Goal: Check status

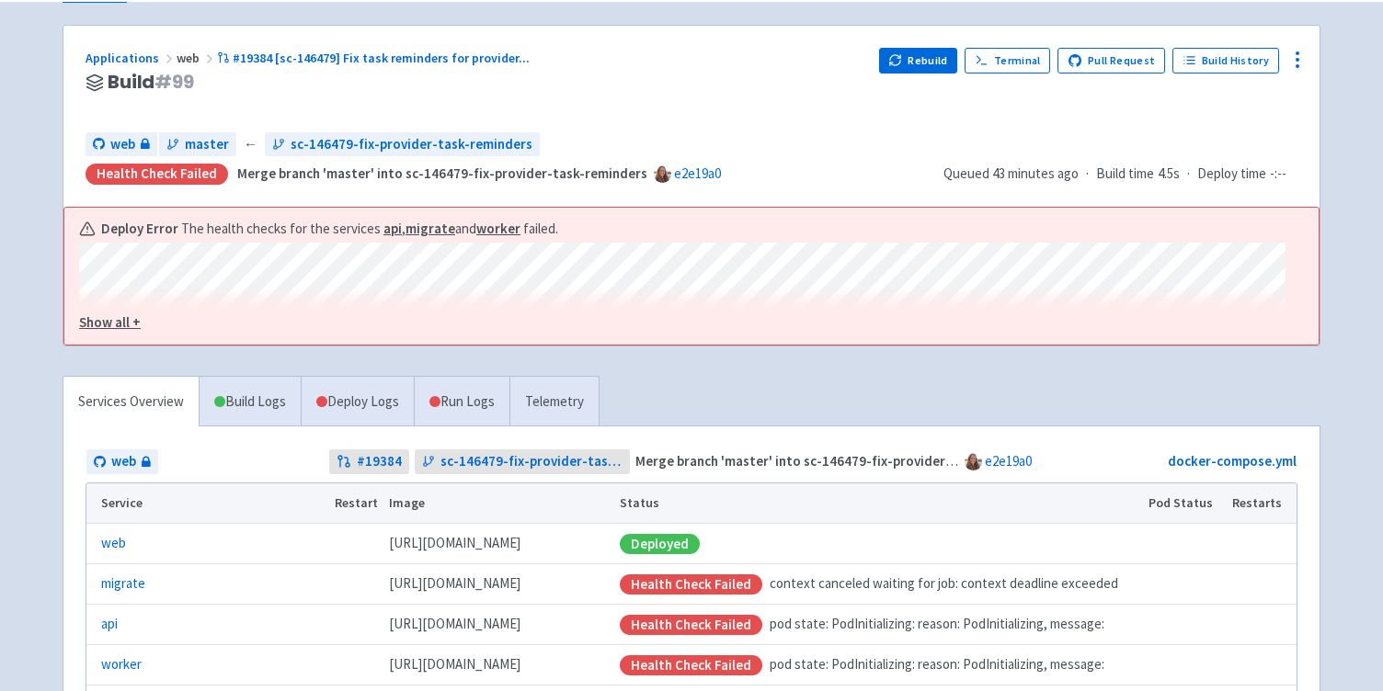
scroll to position [97, 0]
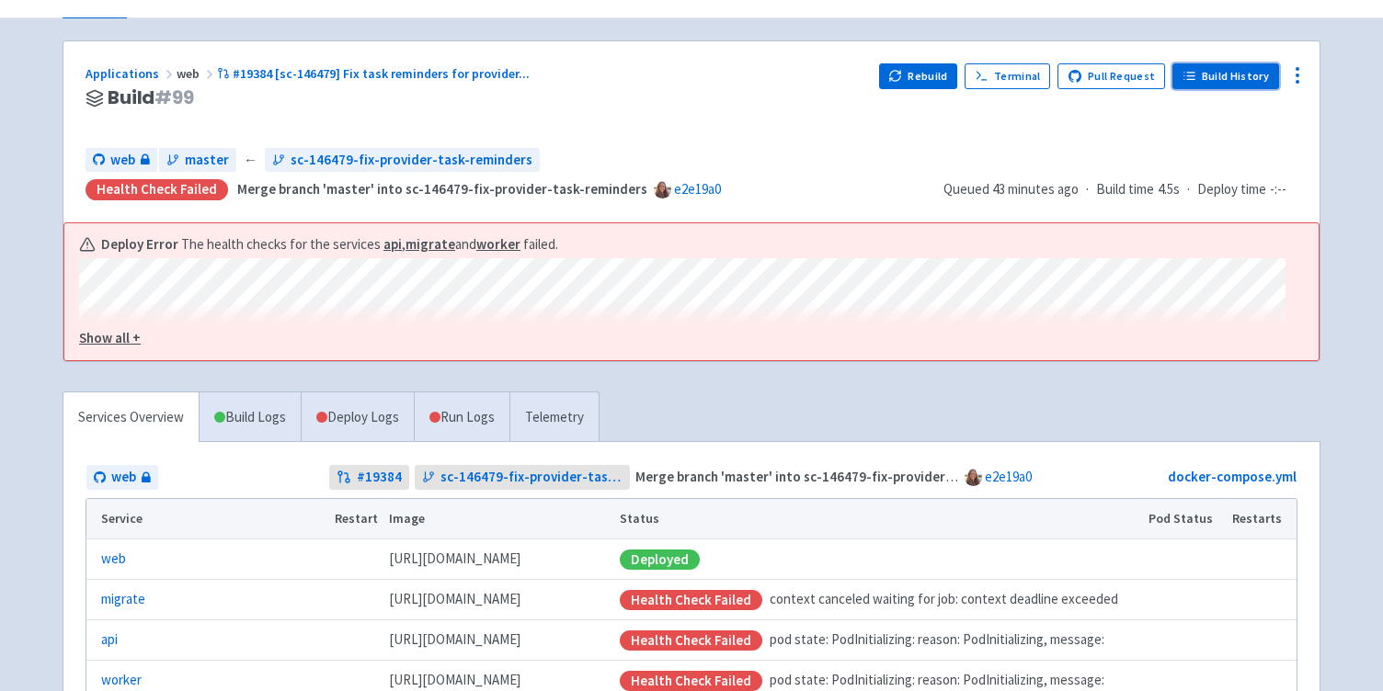
click at [1260, 74] on link "Build History" at bounding box center [1225, 76] width 107 height 26
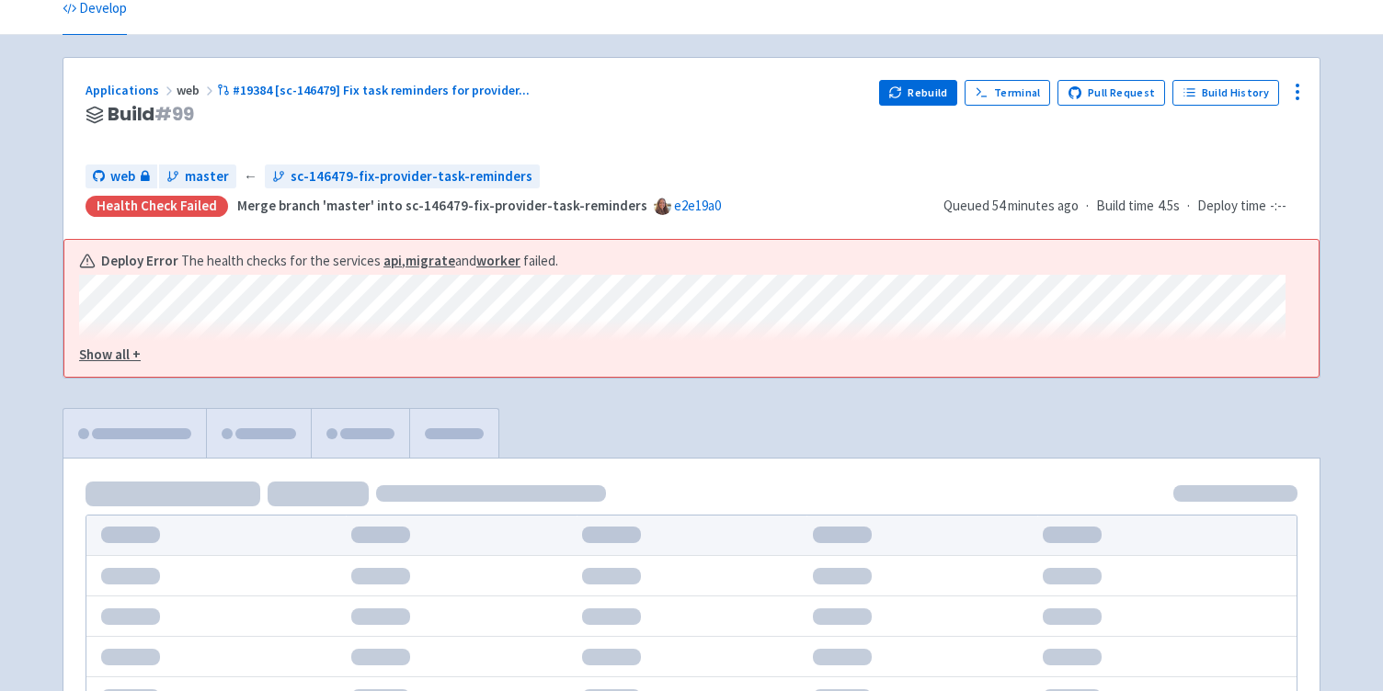
scroll to position [80, 0]
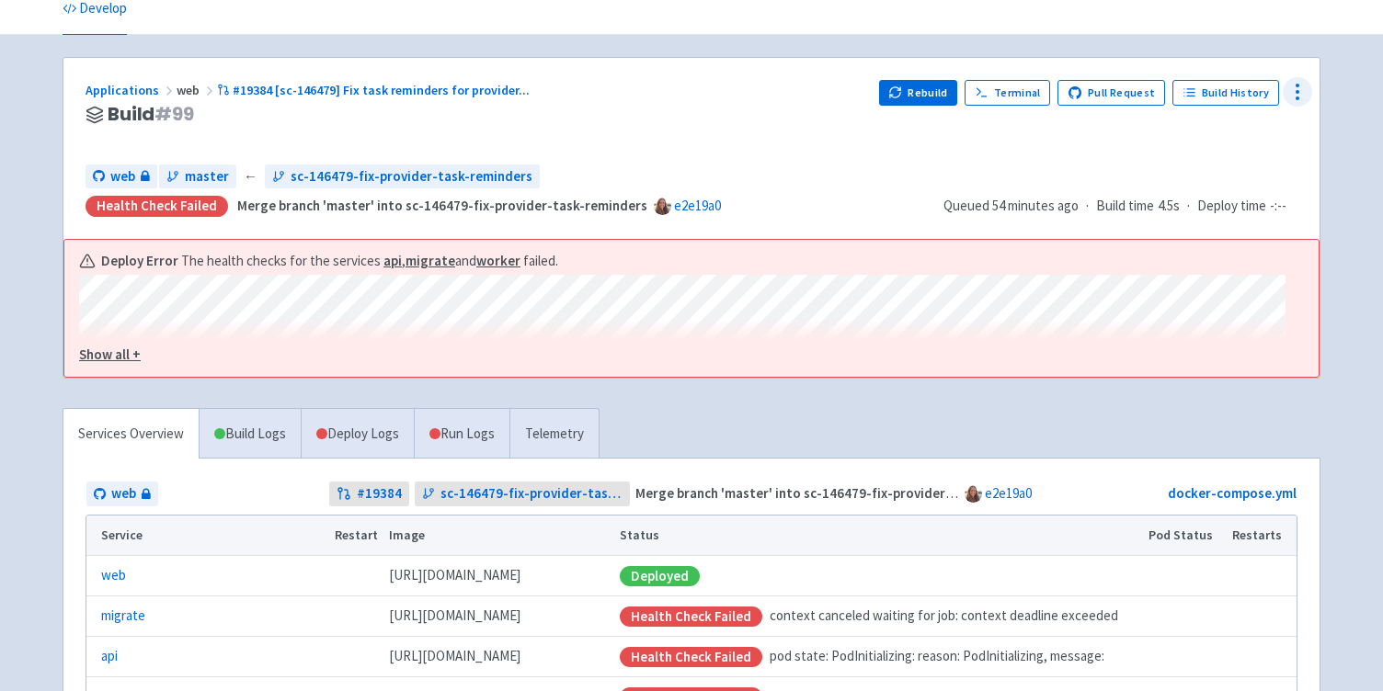
click at [1297, 83] on icon at bounding box center [1297, 92] width 22 height 22
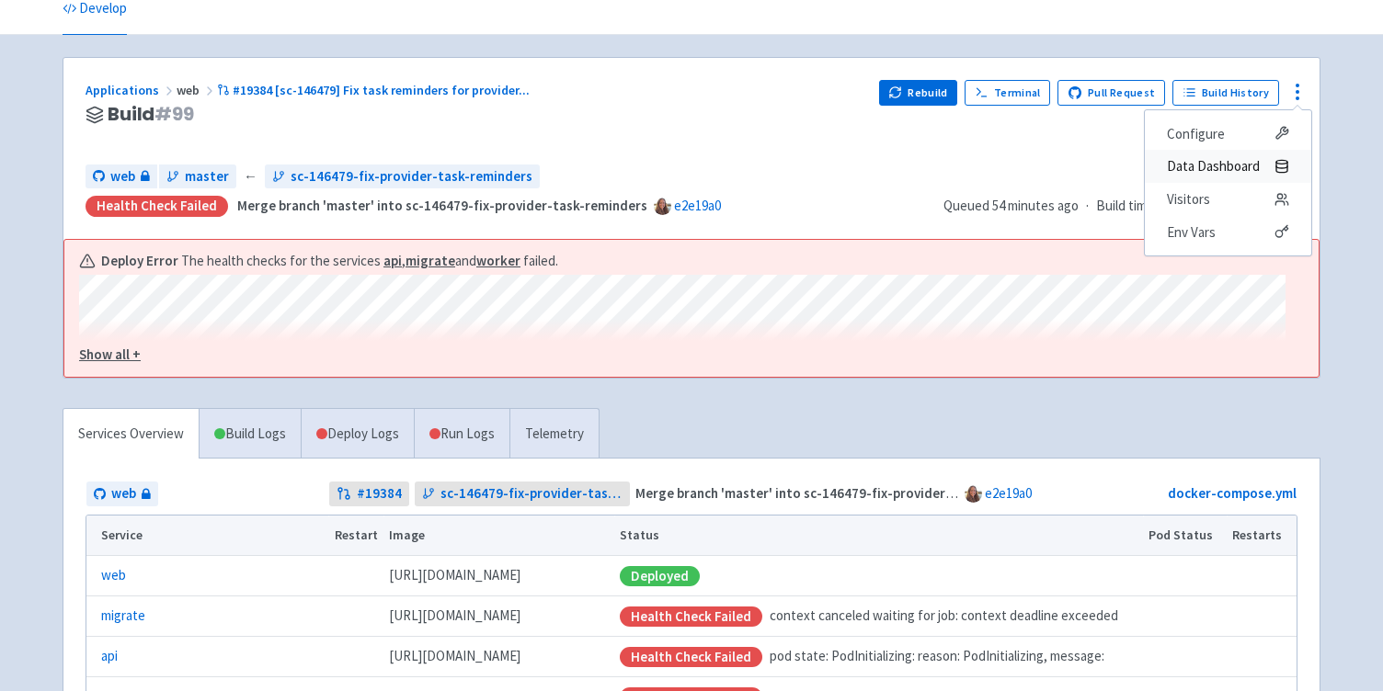
click at [1231, 171] on span "Data Dashboard" at bounding box center [1213, 167] width 93 height 26
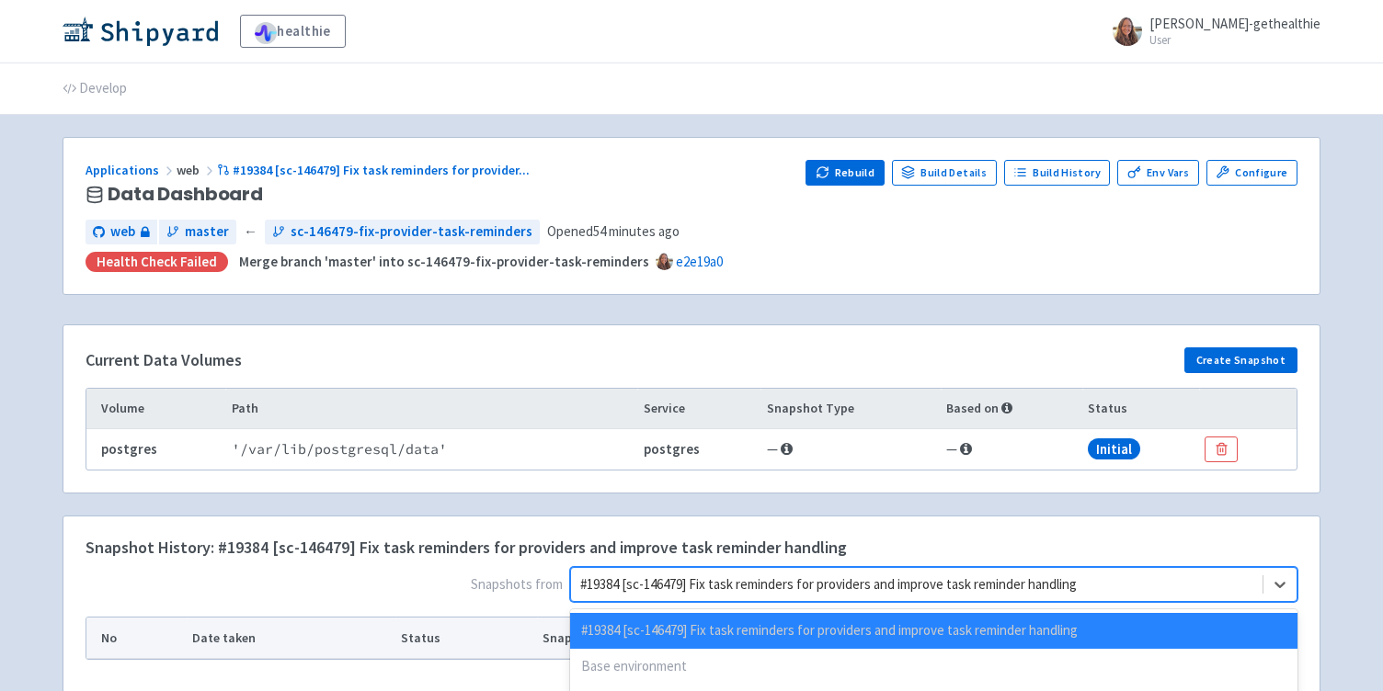
click at [825, 586] on div "option #18905 [sc-145112] Mark `medications.user_id` as required focused, 5 of …" at bounding box center [933, 584] width 727 height 35
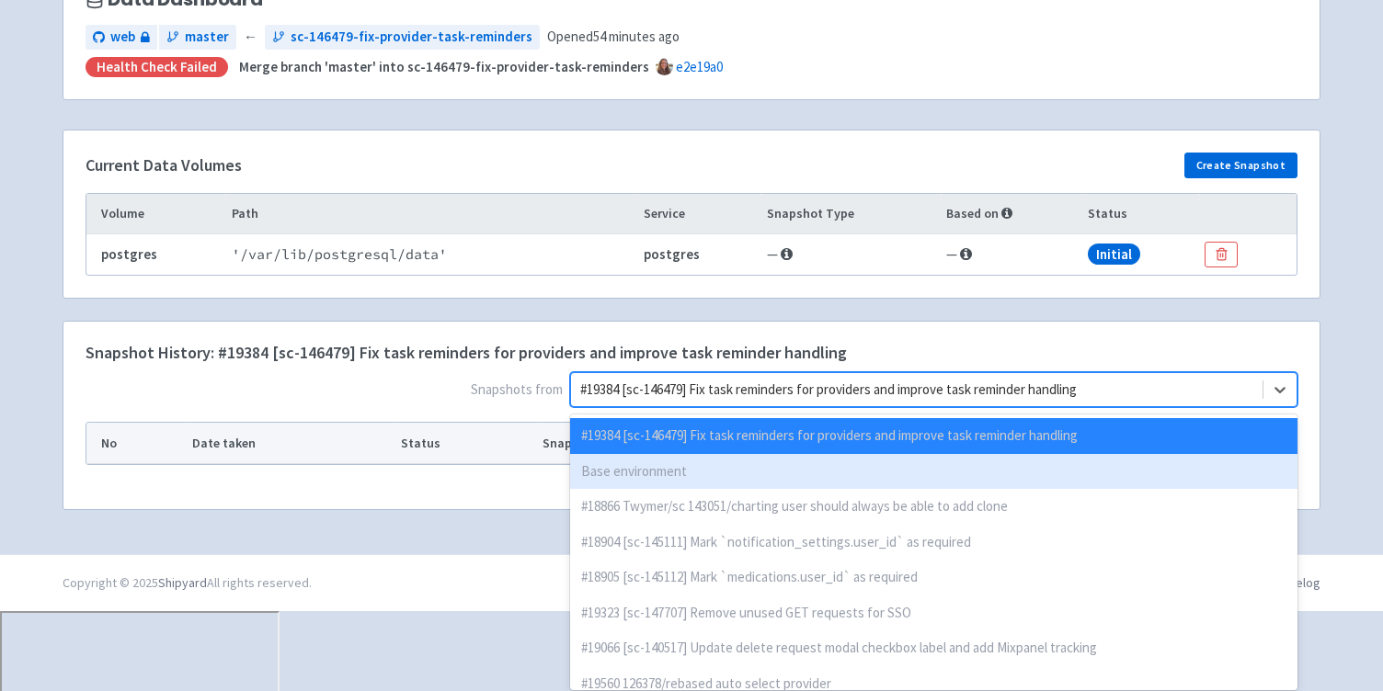
click at [772, 477] on div "Base environment" at bounding box center [933, 472] width 727 height 36
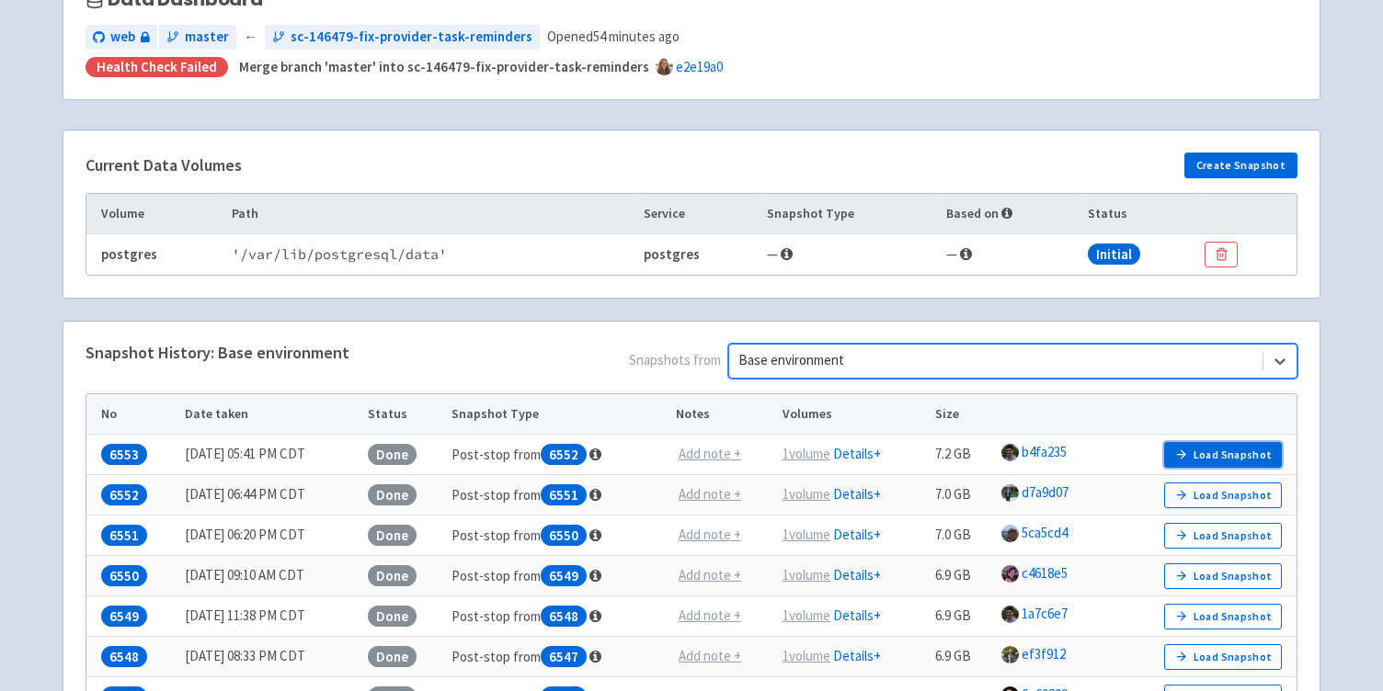
click at [1237, 451] on button "Load Snapshot" at bounding box center [1223, 455] width 118 height 26
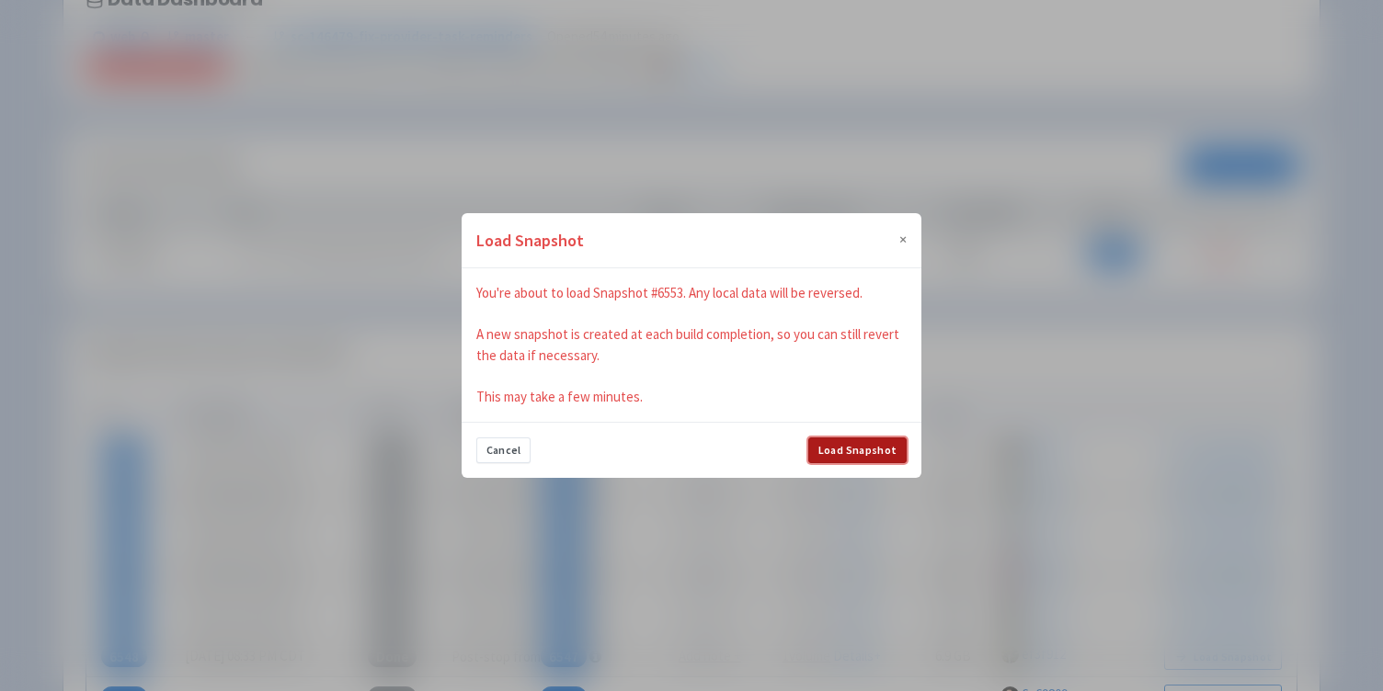
click at [840, 456] on button "Load Snapshot" at bounding box center [857, 451] width 98 height 26
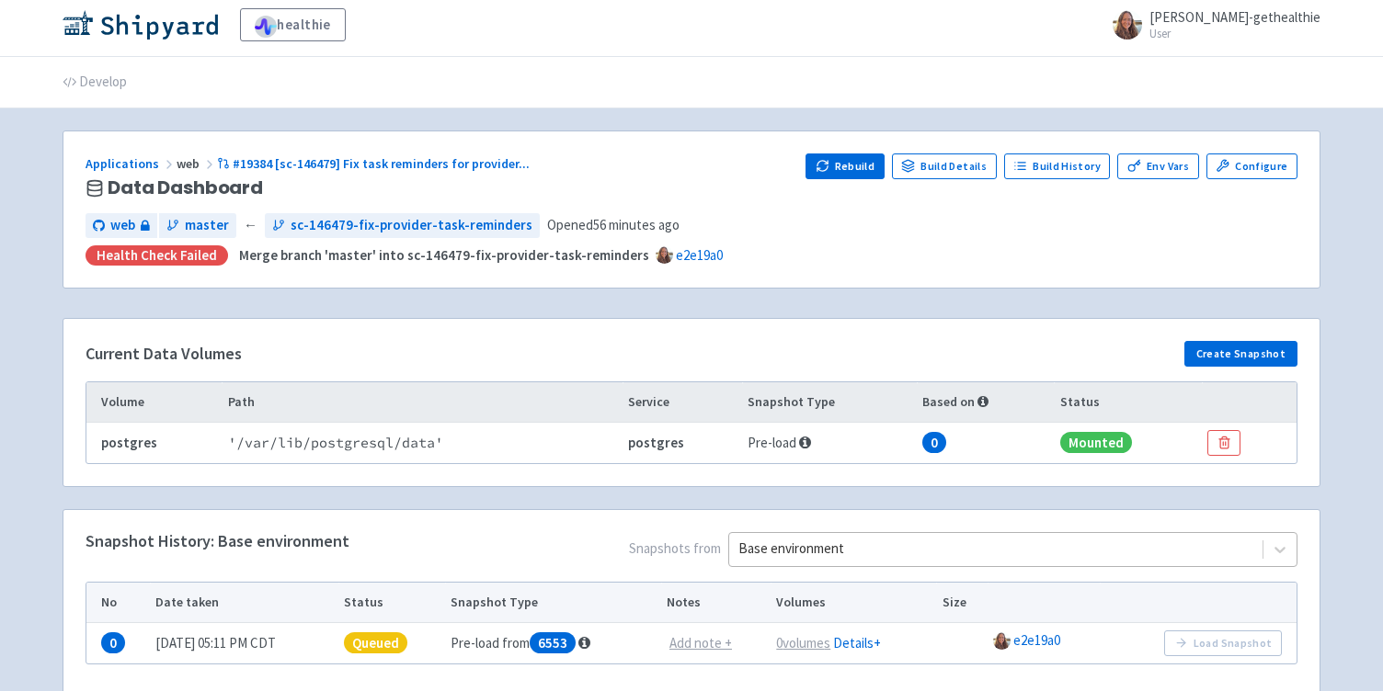
scroll to position [6, 0]
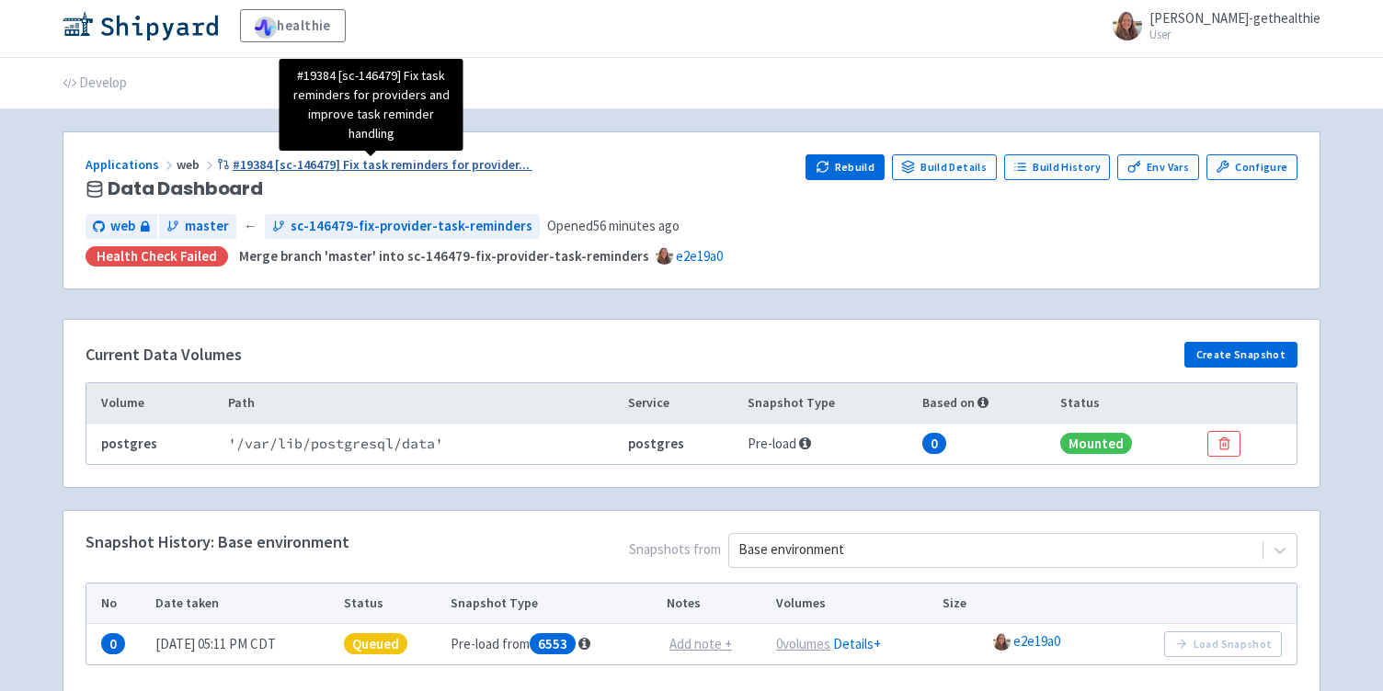
click at [405, 166] on span "#19384 [sc-146479] Fix task reminders for provider ..." at bounding box center [381, 164] width 297 height 17
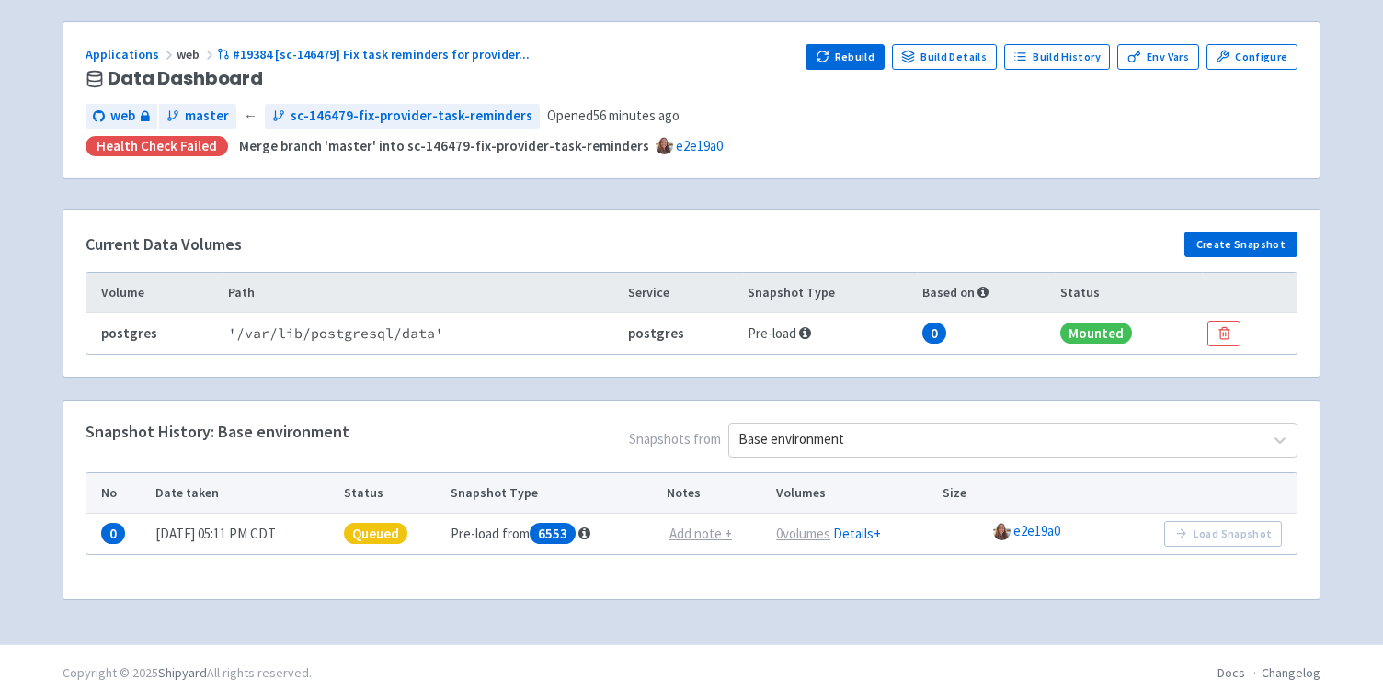
scroll to position [126, 0]
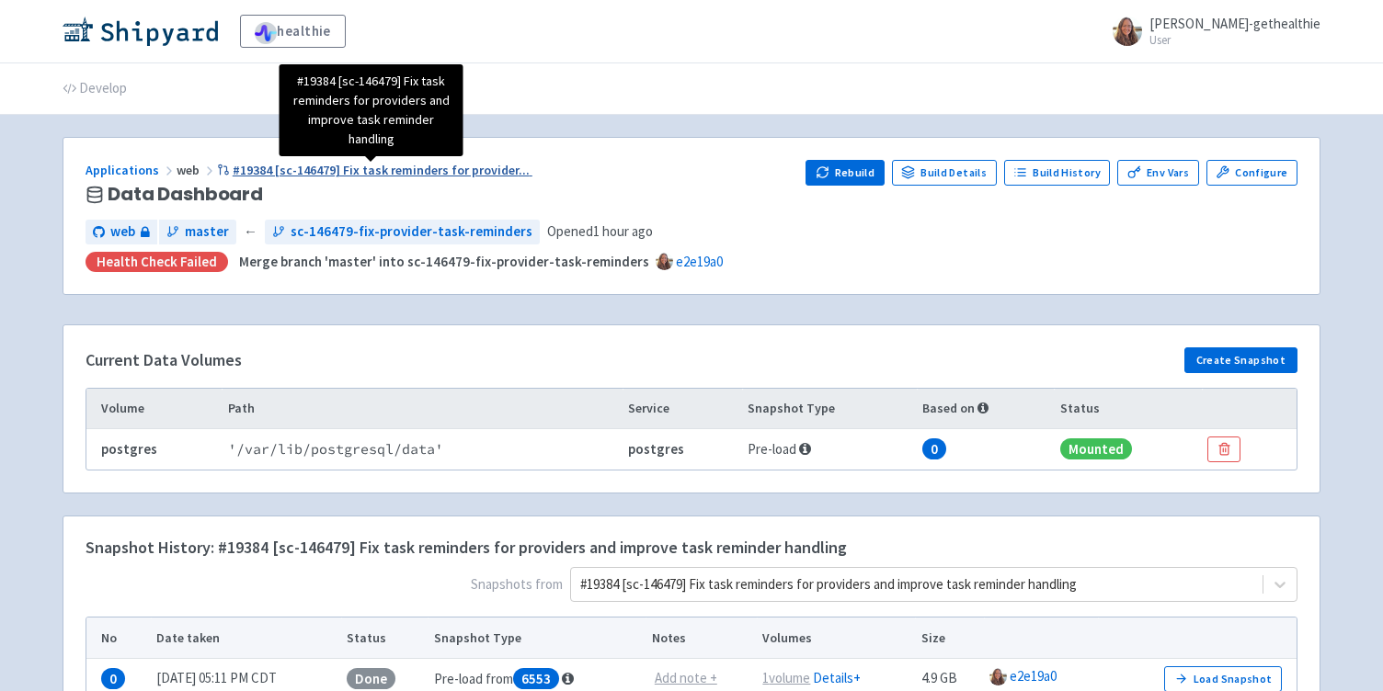
click at [394, 166] on span "#19384 [sc-146479] Fix task reminders for provider ..." at bounding box center [381, 170] width 297 height 17
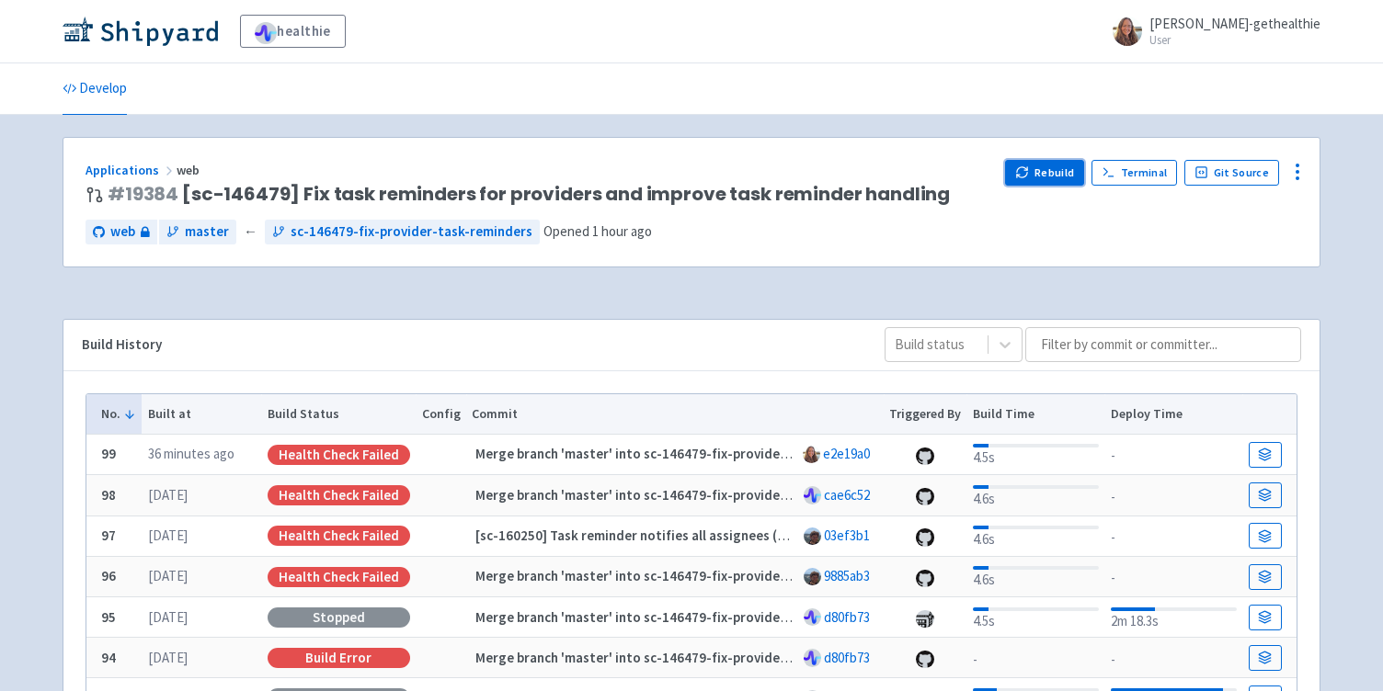
click at [1027, 177] on icon "button" at bounding box center [1022, 176] width 10 height 6
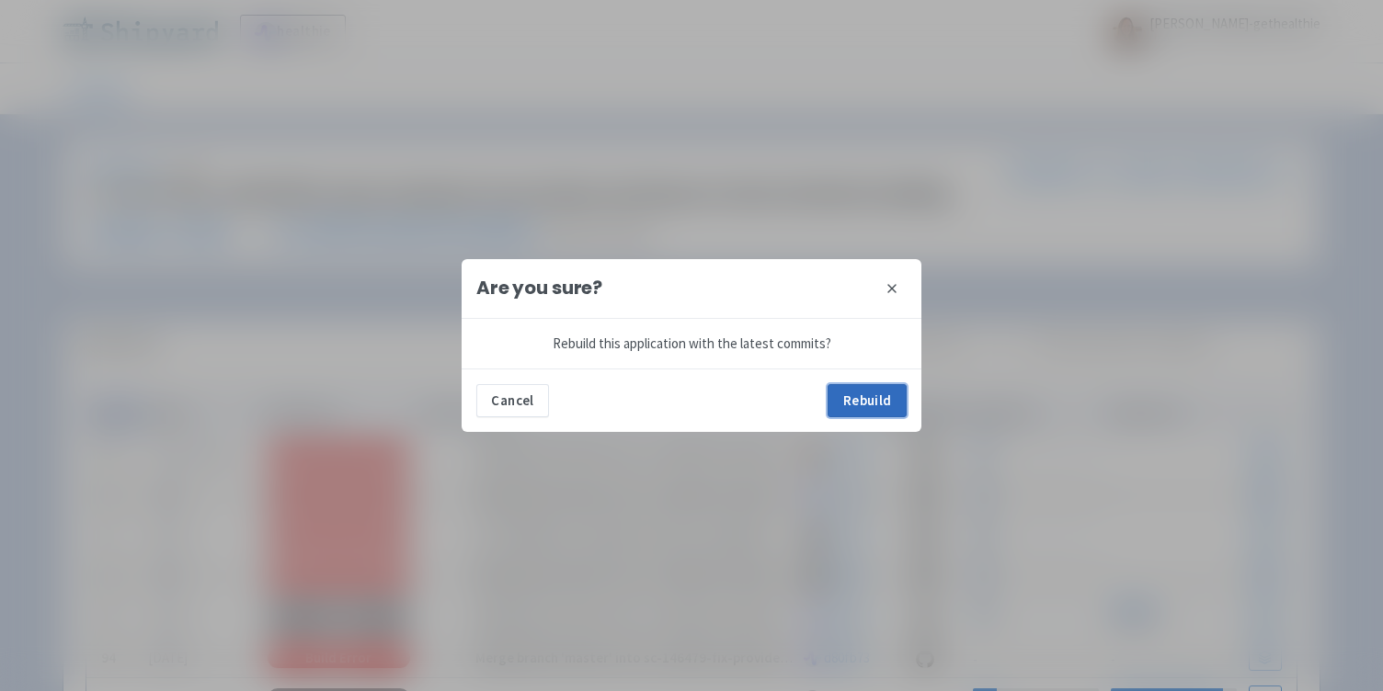
click at [856, 409] on button "Rebuild" at bounding box center [867, 400] width 79 height 33
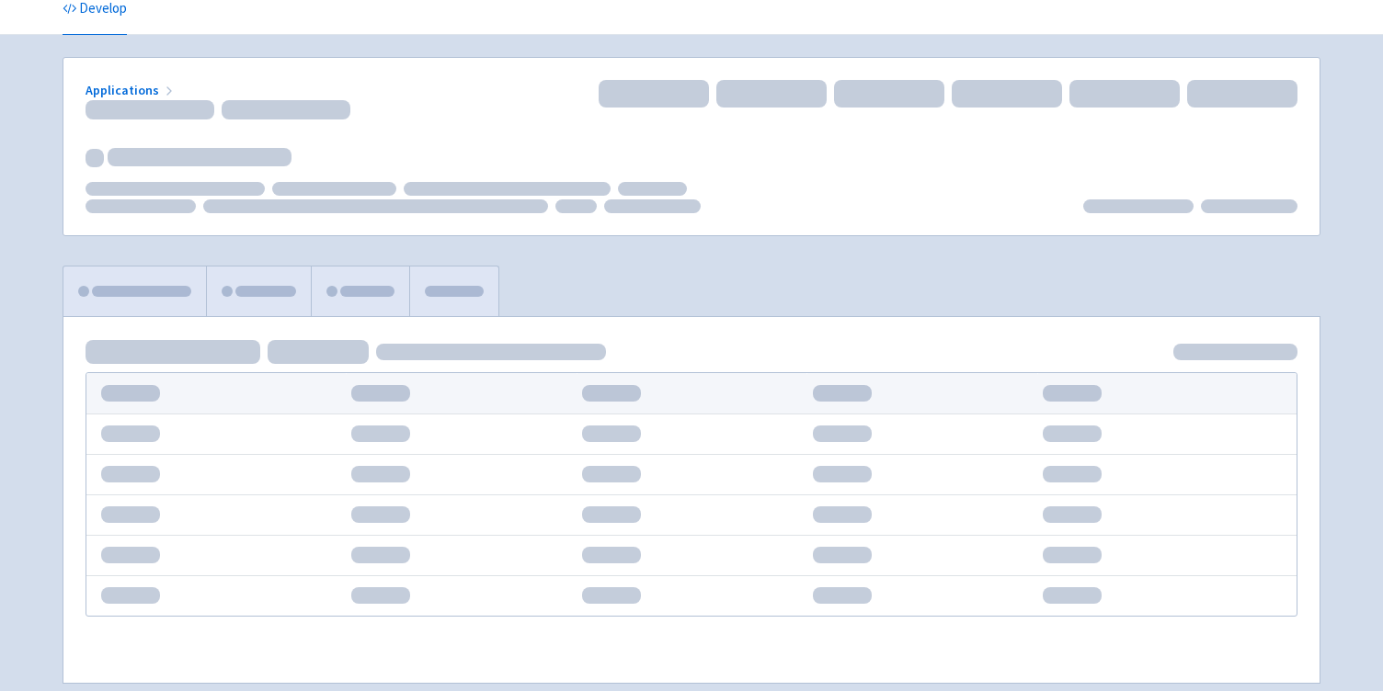
scroll to position [80, 0]
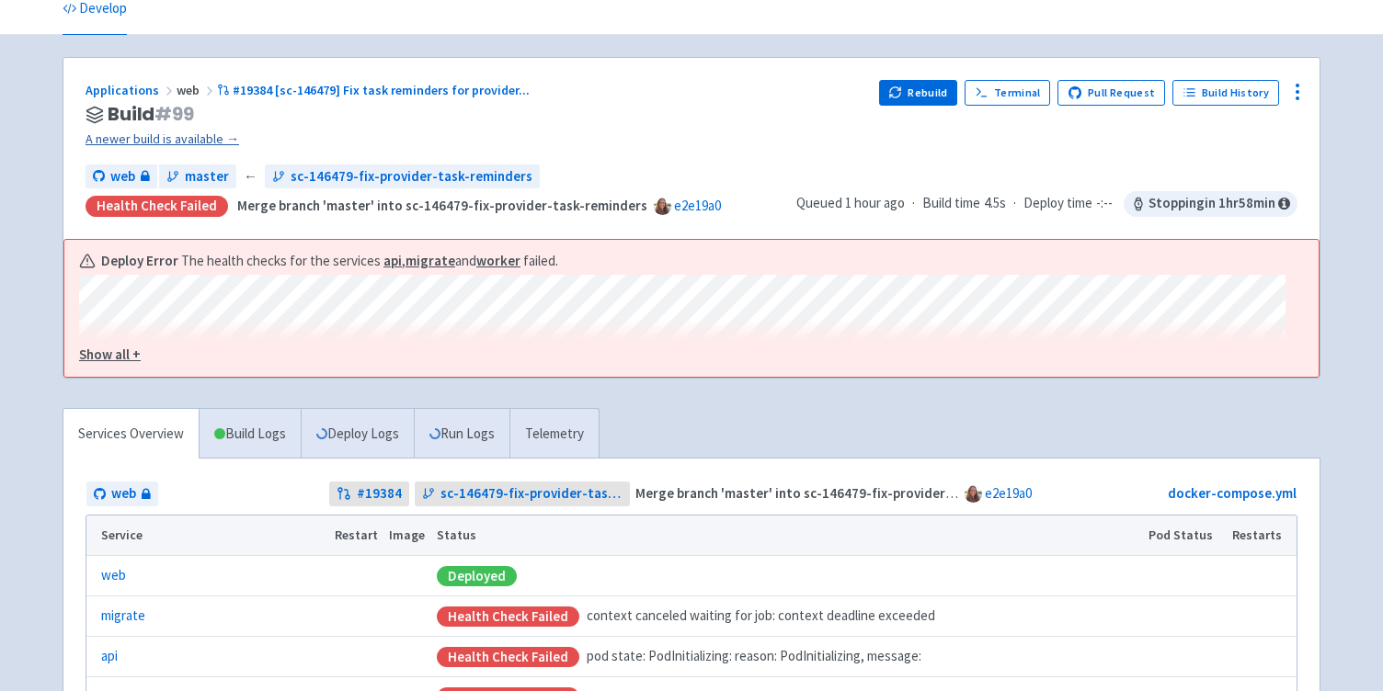
click at [193, 135] on link "A newer build is available →" at bounding box center [475, 139] width 779 height 21
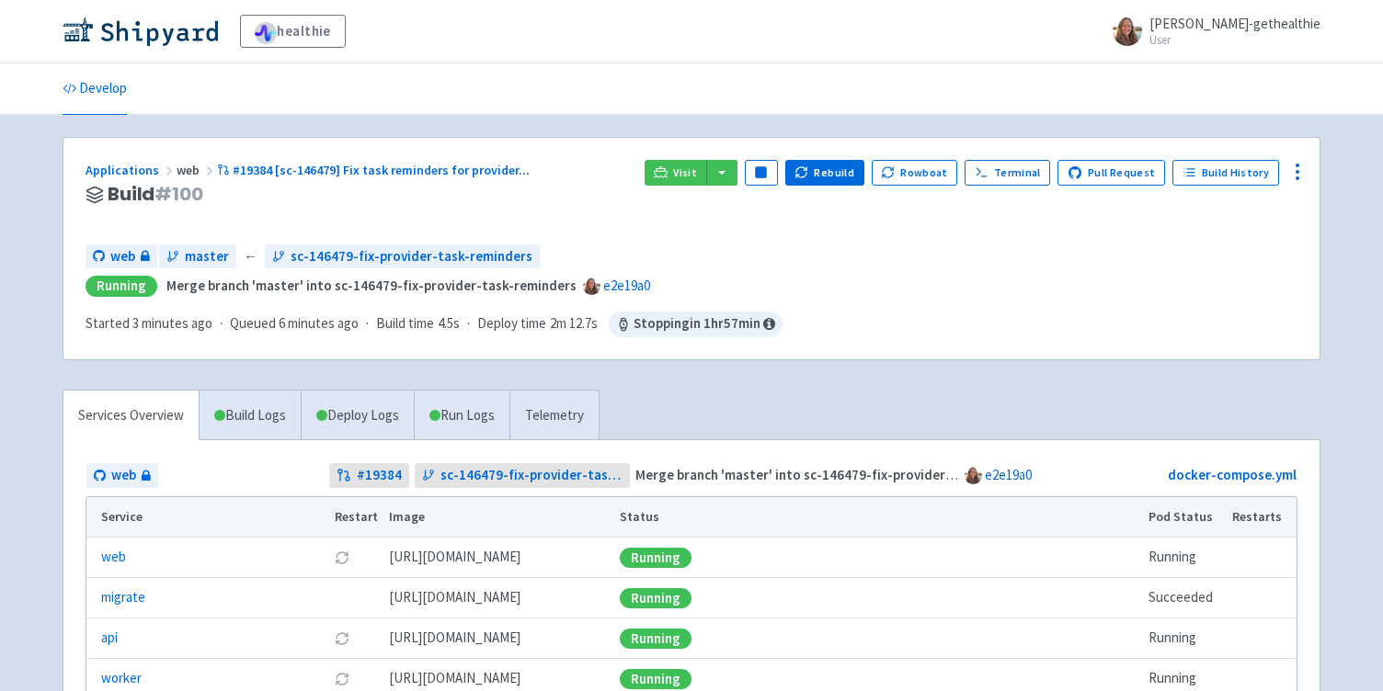
click at [531, 143] on div "Applications web #19384 [sc-146479] Fix task reminders for provider ... Build #…" at bounding box center [691, 249] width 1256 height 222
